Goal: Information Seeking & Learning: Learn about a topic

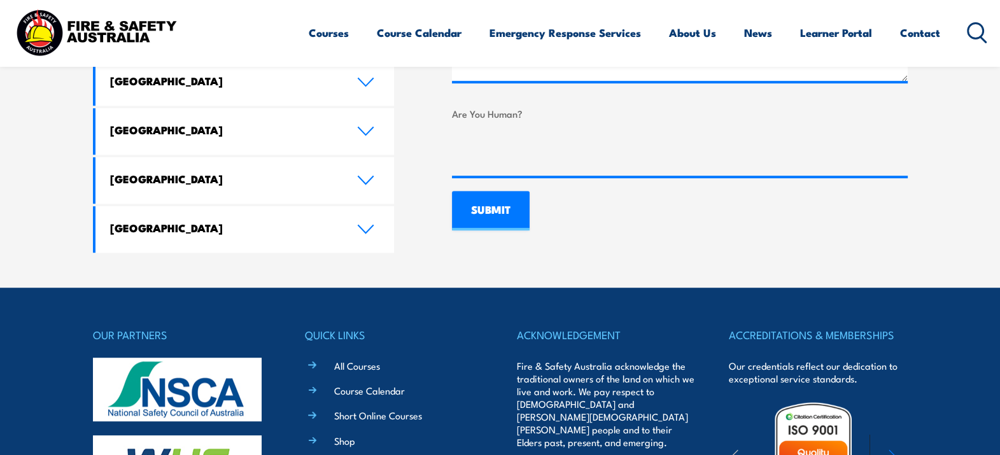
scroll to position [898, 0]
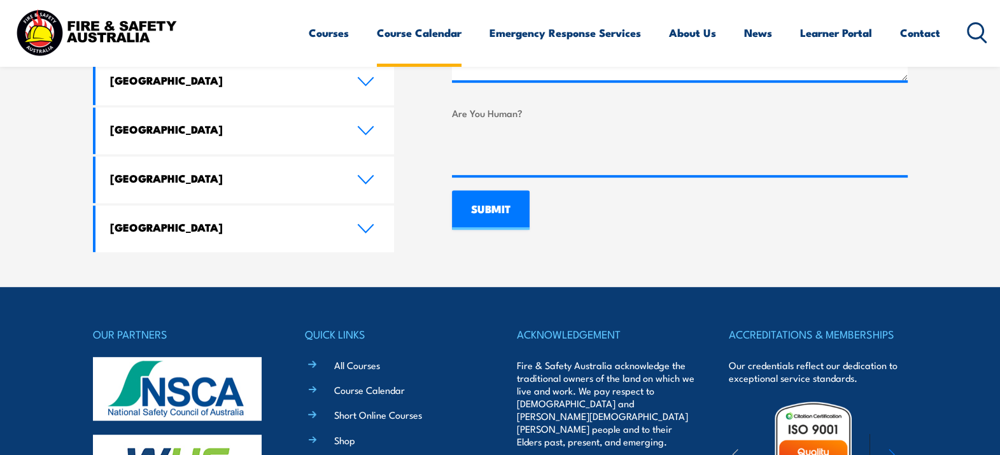
click at [426, 38] on link "Course Calendar" at bounding box center [419, 33] width 85 height 34
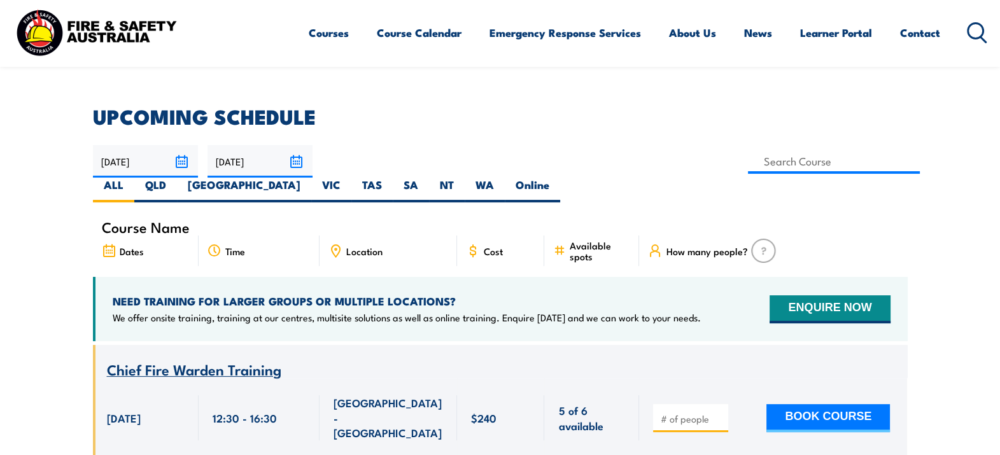
scroll to position [317, 0]
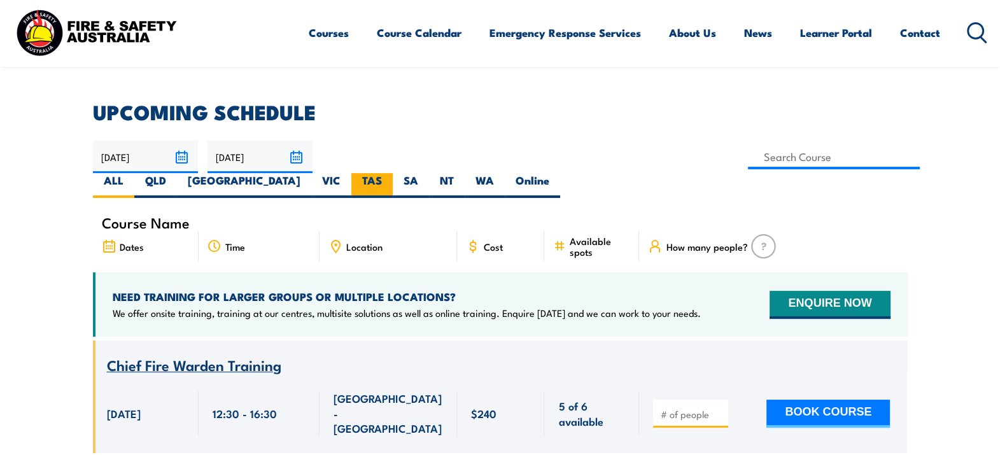
click at [393, 173] on label "TAS" at bounding box center [371, 185] width 41 height 25
click at [390, 173] on input "TAS" at bounding box center [386, 177] width 8 height 8
radio input "true"
click at [429, 173] on label "SA" at bounding box center [411, 185] width 36 height 25
click at [426, 173] on input "SA" at bounding box center [422, 177] width 8 height 8
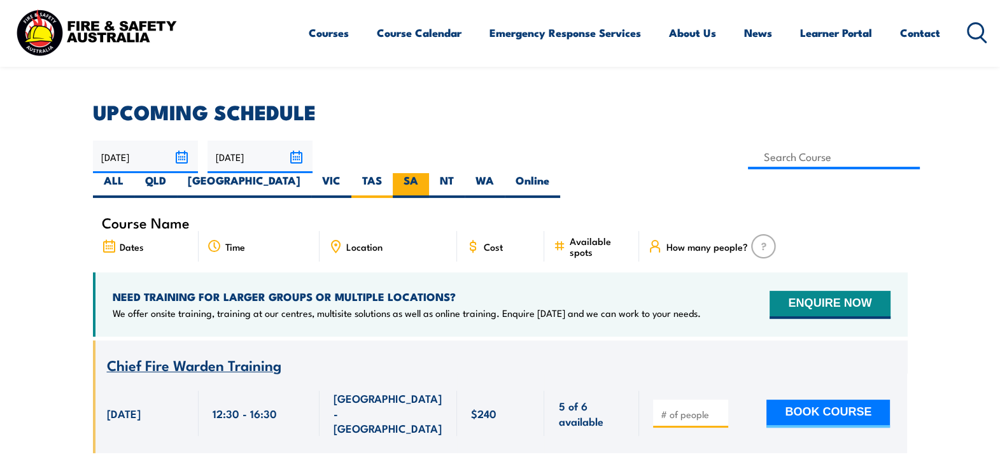
radio input "true"
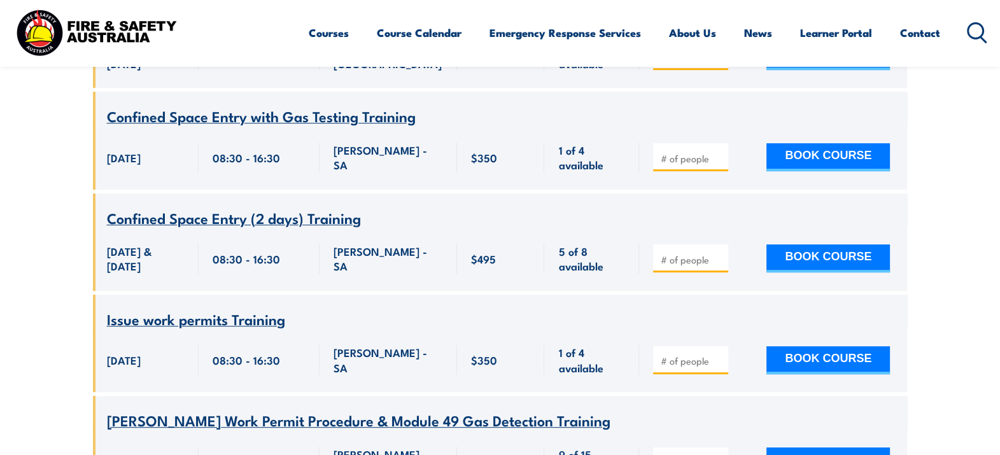
scroll to position [770, 0]
